Goal: Information Seeking & Learning: Learn about a topic

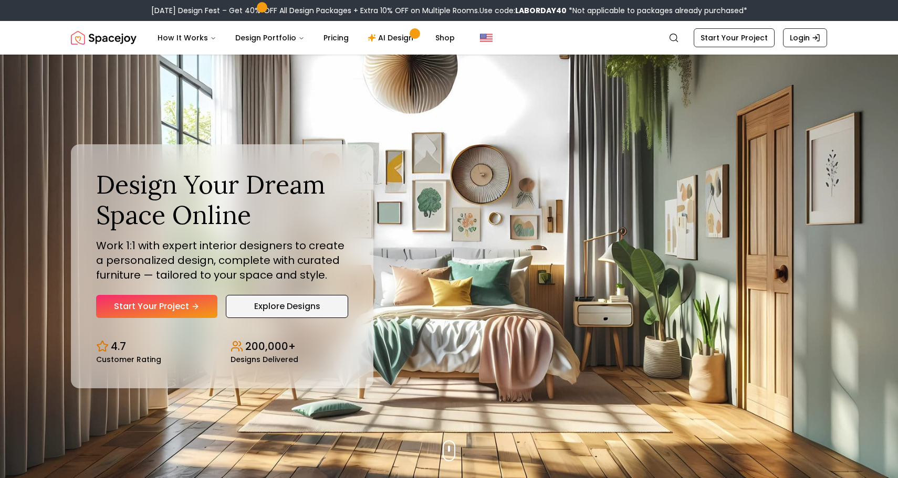
click at [281, 308] on link "Explore Designs" at bounding box center [287, 306] width 122 height 23
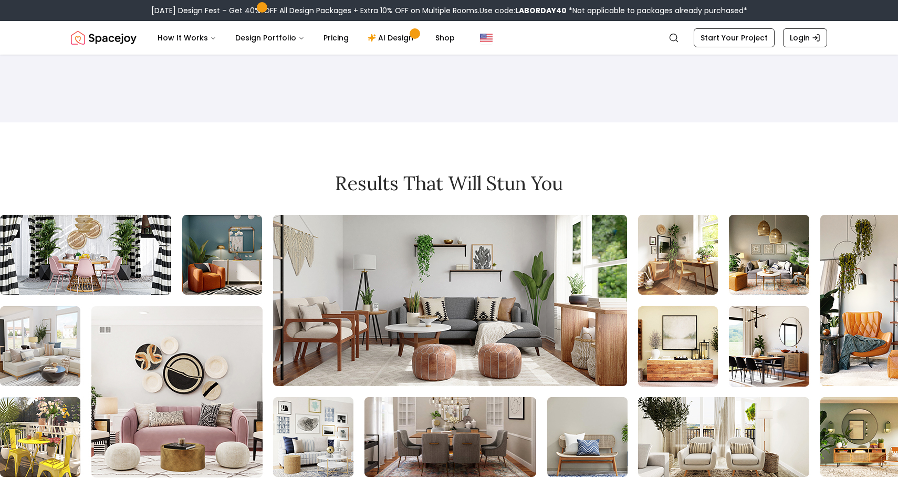
scroll to position [7606, 0]
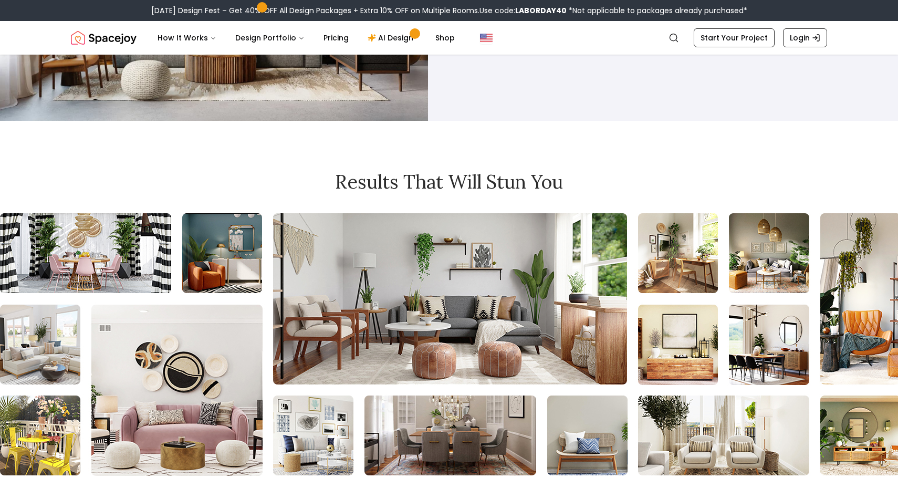
click at [623, 213] on img at bounding box center [768, 344] width 1629 height 262
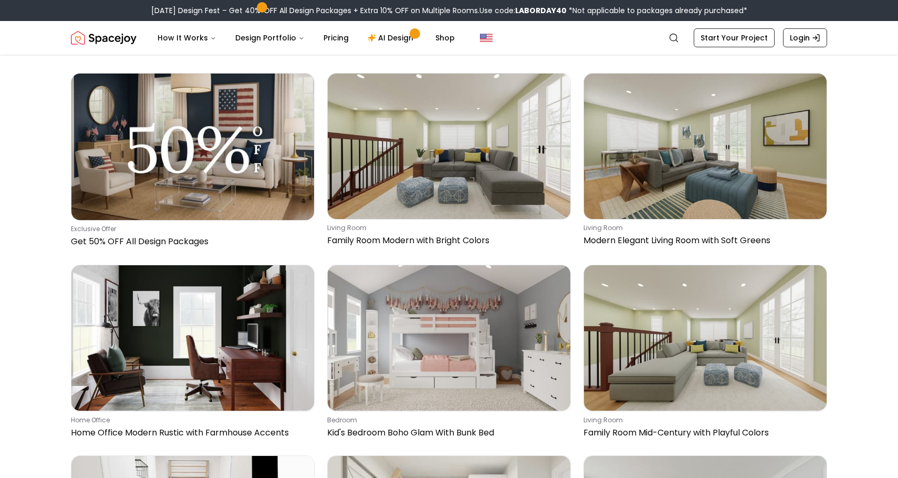
scroll to position [451, 0]
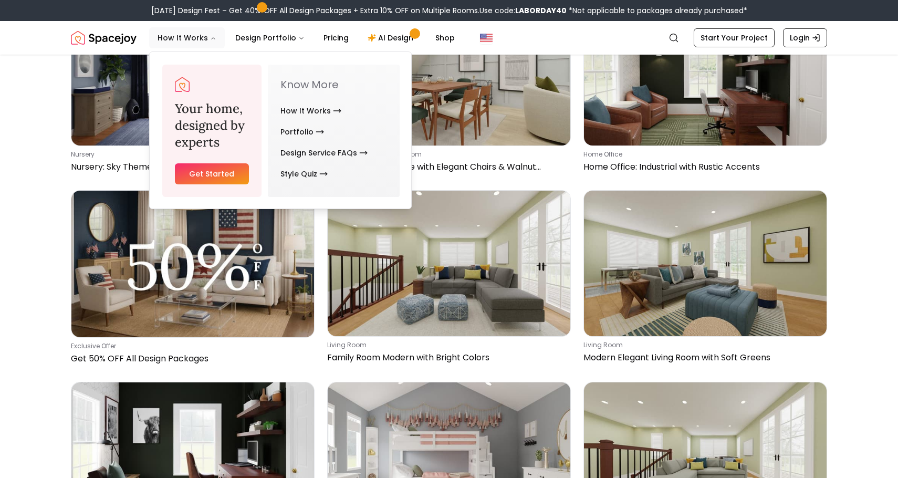
click at [190, 33] on button "How It Works" at bounding box center [187, 37] width 76 height 21
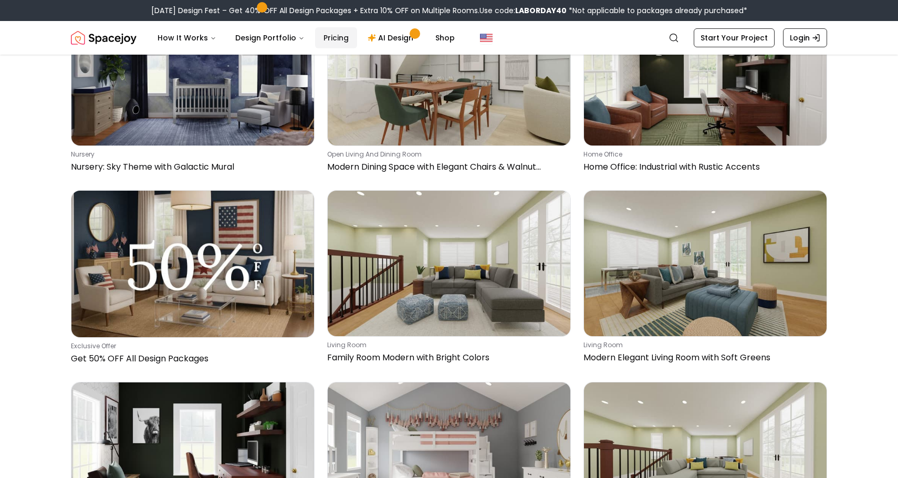
click at [333, 37] on link "Pricing" at bounding box center [336, 37] width 42 height 21
